Goal: Use online tool/utility: Utilize a website feature to perform a specific function

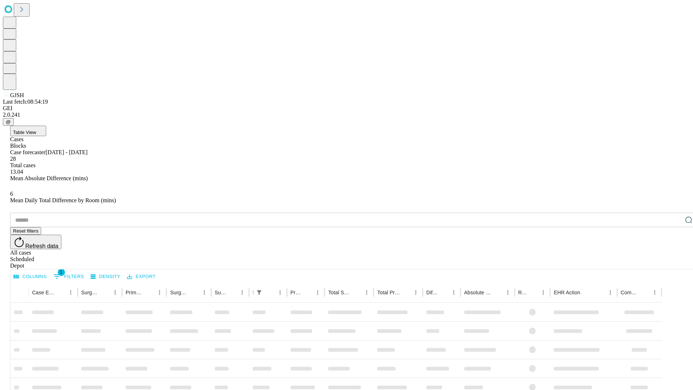
click at [36, 130] on span "Table View" at bounding box center [24, 132] width 23 height 5
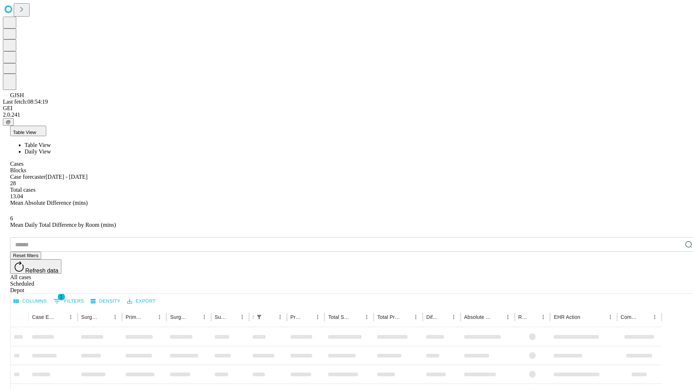
click at [51, 148] on span "Daily View" at bounding box center [38, 151] width 26 height 6
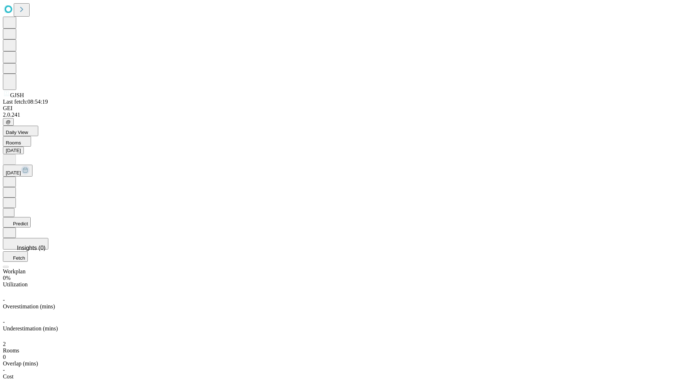
click at [31, 217] on button "Predict" at bounding box center [17, 222] width 28 height 10
